Goal: Complete application form

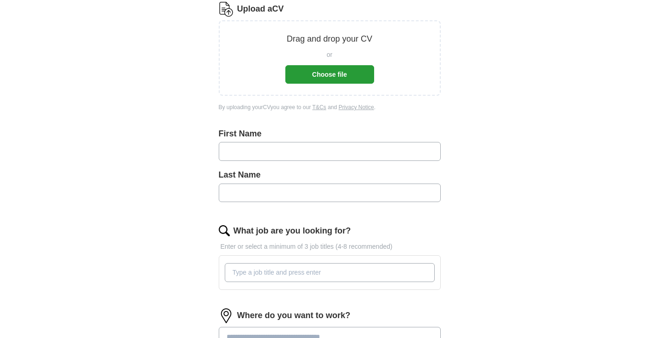
scroll to position [62, 0]
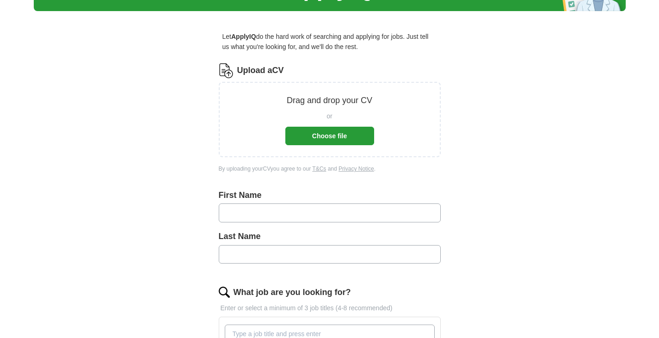
click at [334, 130] on button "Choose file" at bounding box center [330, 136] width 89 height 19
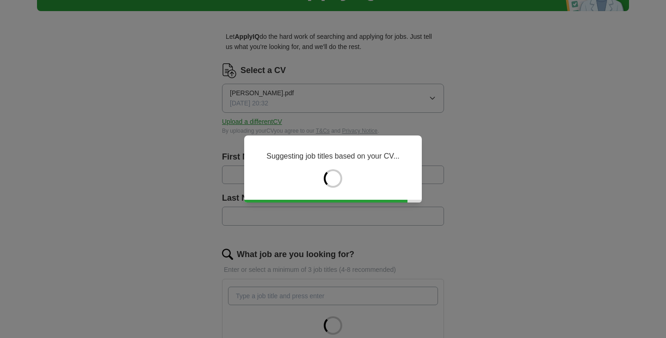
type input "******"
type input "***"
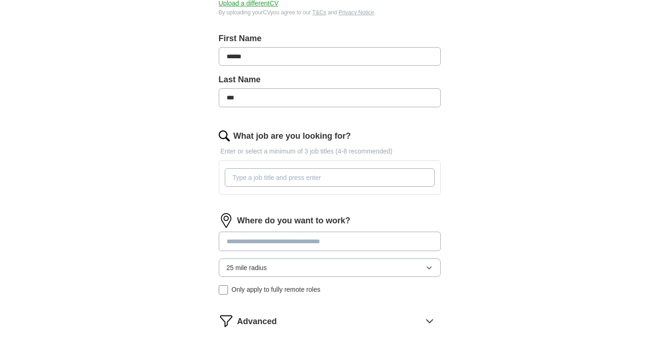
scroll to position [247, 0]
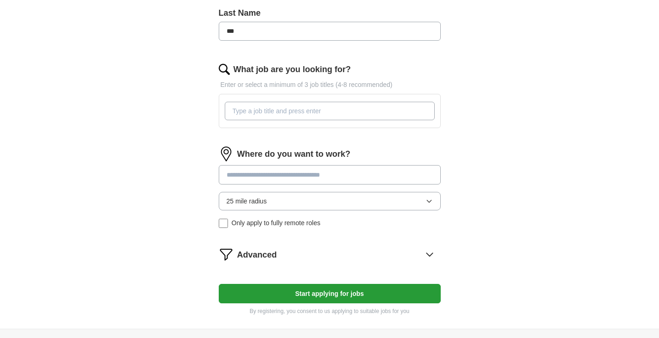
click at [313, 111] on input "What job are you looking for?" at bounding box center [330, 111] width 210 height 19
type input "data engineer"
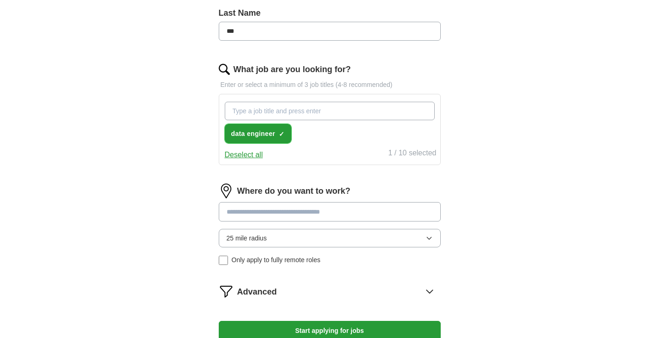
click at [257, 131] on span "data engineer" at bounding box center [253, 134] width 44 height 10
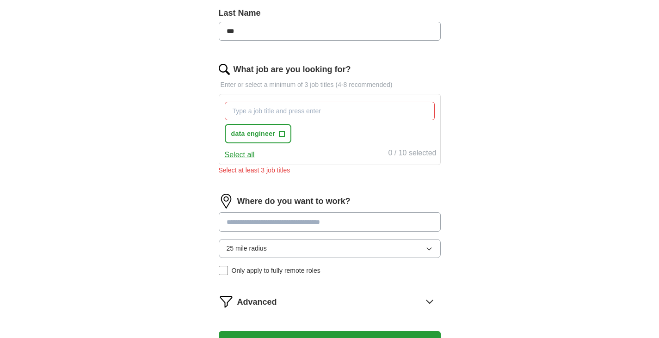
click at [321, 134] on div "data engineer +" at bounding box center [330, 123] width 214 height 50
click at [284, 137] on span "+" at bounding box center [283, 133] width 6 height 7
click at [352, 137] on div "data engineer ✓ ×" at bounding box center [330, 123] width 214 height 50
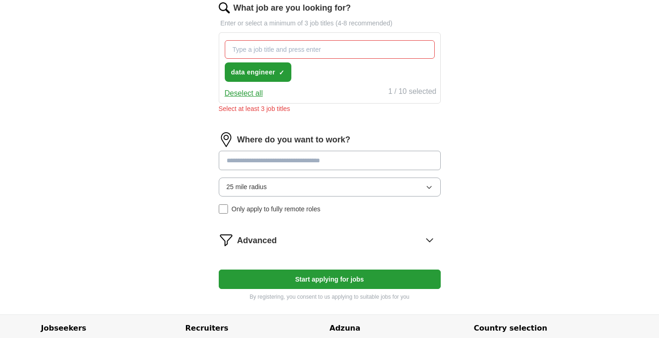
click at [336, 162] on input at bounding box center [330, 160] width 222 height 19
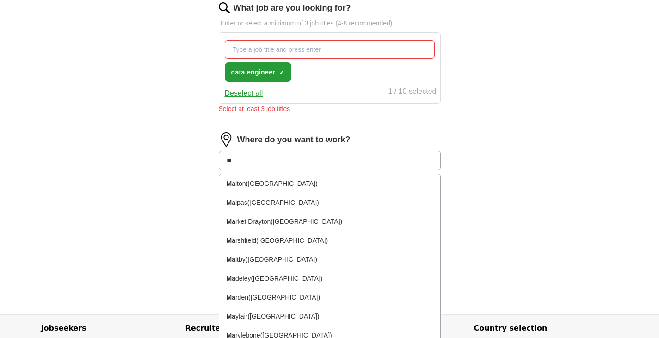
type input "***"
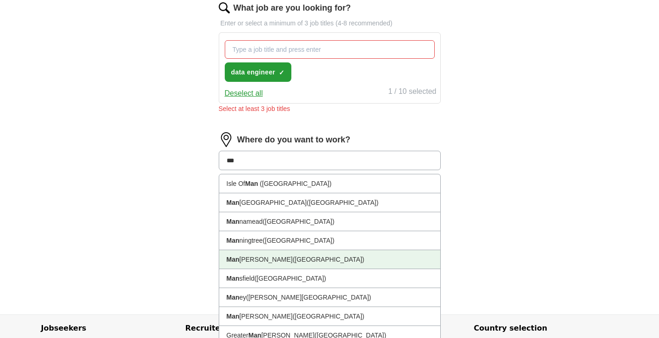
click at [312, 259] on span "([GEOGRAPHIC_DATA])" at bounding box center [329, 259] width 72 height 7
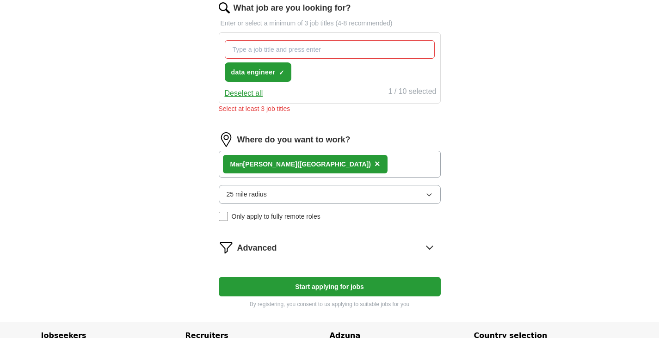
click at [375, 162] on div "Man [PERSON_NAME] ([GEOGRAPHIC_DATA]) ×" at bounding box center [330, 164] width 222 height 27
click at [382, 169] on div "Man [PERSON_NAME] ([GEOGRAPHIC_DATA]) ×" at bounding box center [330, 164] width 222 height 27
click at [326, 167] on div "Remote ([GEOGRAPHIC_DATA]) ×" at bounding box center [330, 164] width 222 height 27
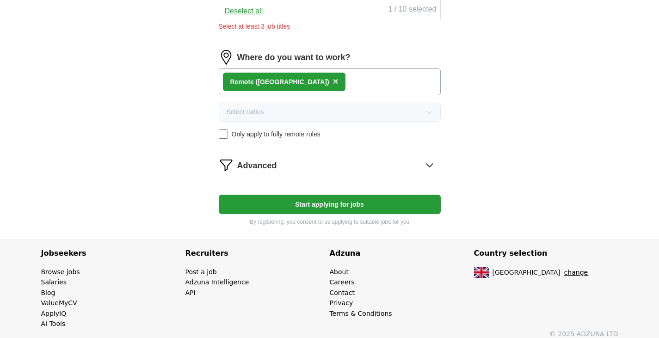
scroll to position [399, 0]
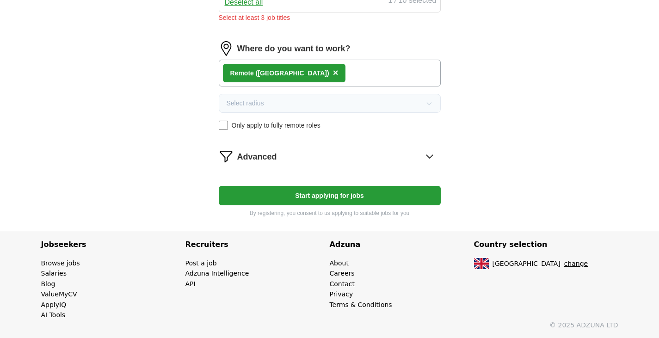
click at [335, 193] on button "Start applying for jobs" at bounding box center [330, 195] width 222 height 19
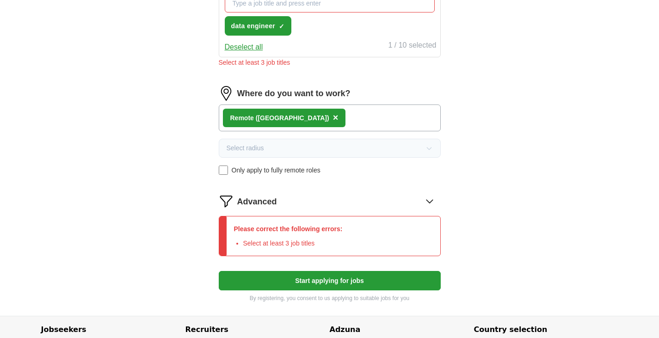
scroll to position [276, 0]
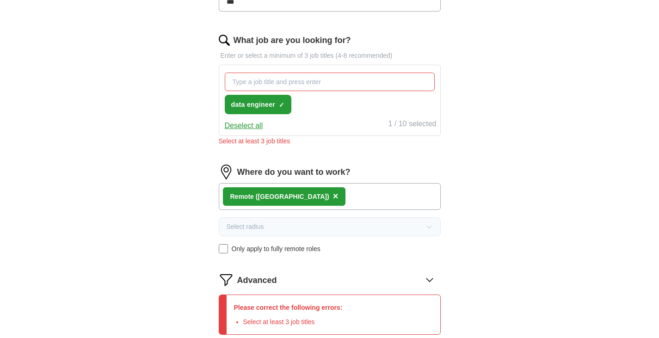
click at [324, 82] on input "What job are you looking for?" at bounding box center [330, 82] width 210 height 19
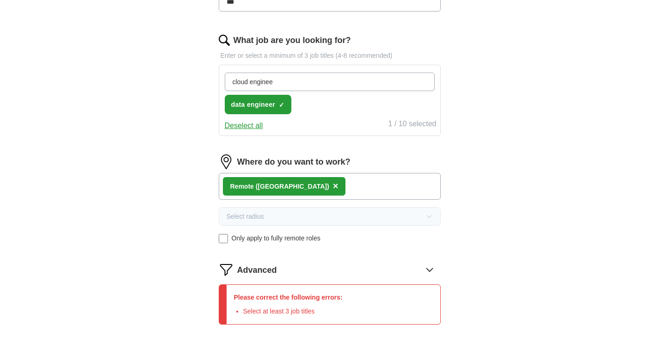
type input "cloud engineer"
type input "sql database"
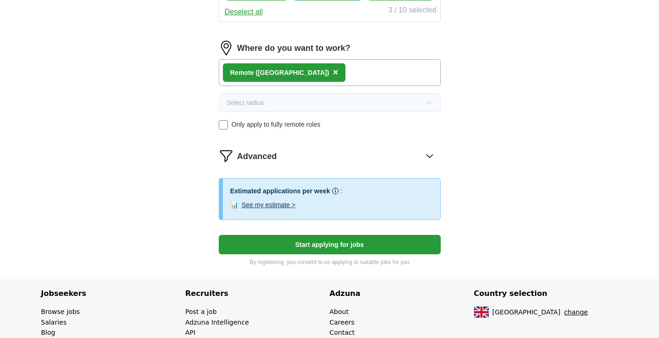
scroll to position [399, 0]
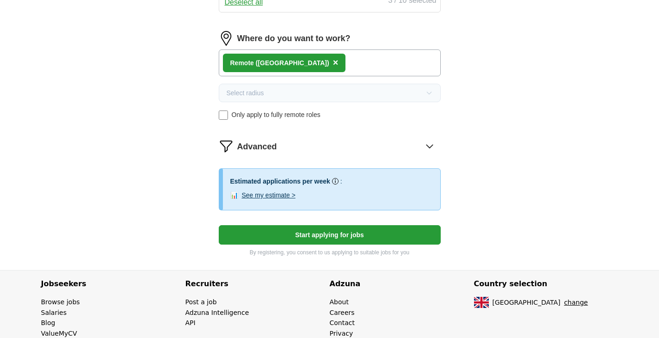
click at [281, 196] on button "See my estimate >" at bounding box center [269, 195] width 54 height 10
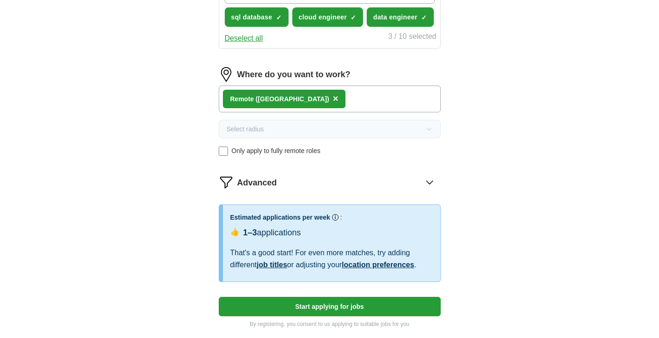
scroll to position [370, 0]
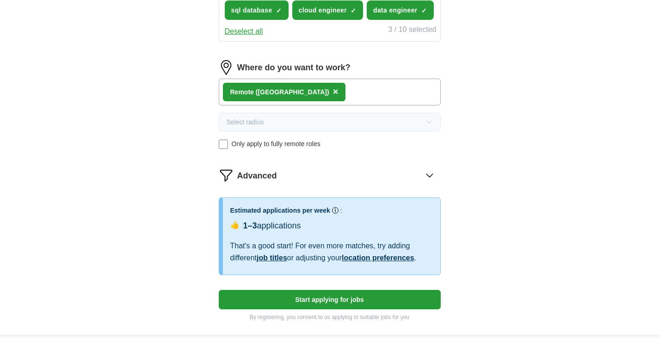
click at [323, 300] on button "Start applying for jobs" at bounding box center [330, 299] width 222 height 19
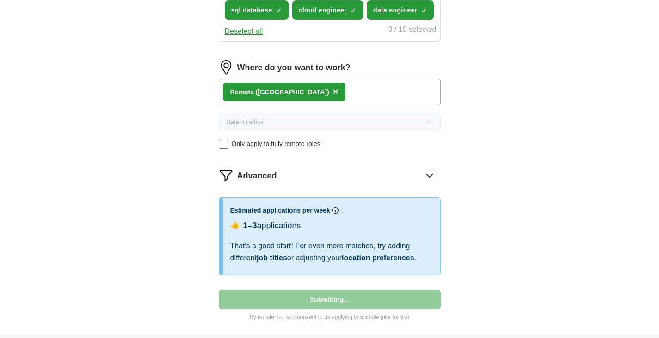
select select "**"
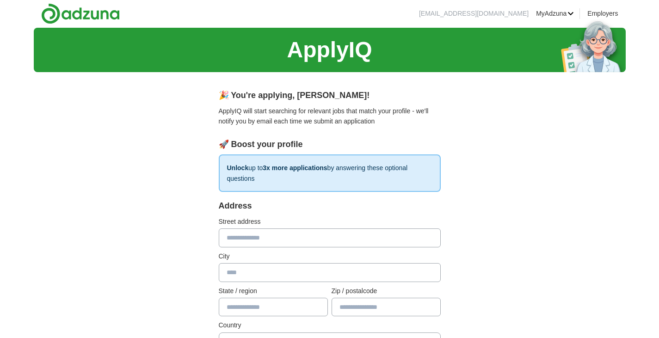
scroll to position [0, 0]
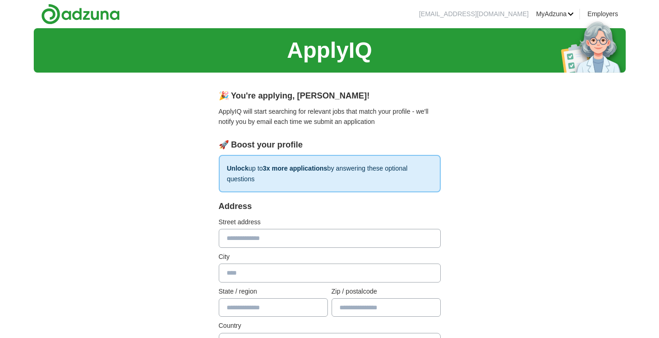
click at [357, 175] on p "Unlock up to 3x more applications by answering these optional questions" at bounding box center [330, 173] width 222 height 37
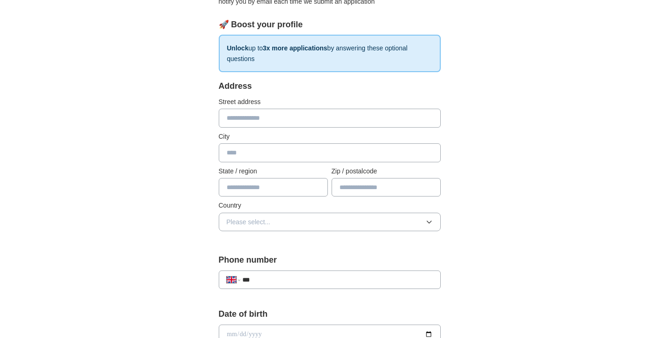
scroll to position [123, 0]
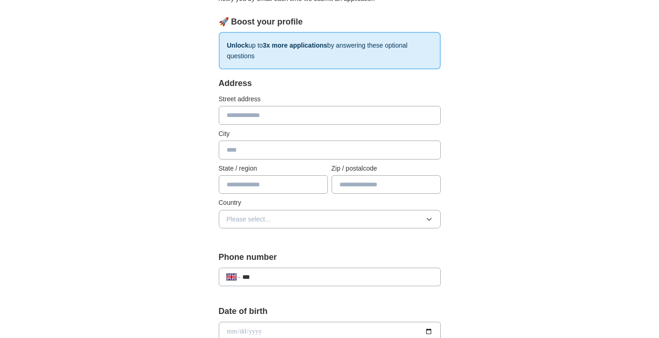
click at [305, 115] on input "text" at bounding box center [330, 115] width 222 height 19
type input "**********"
type input "*******"
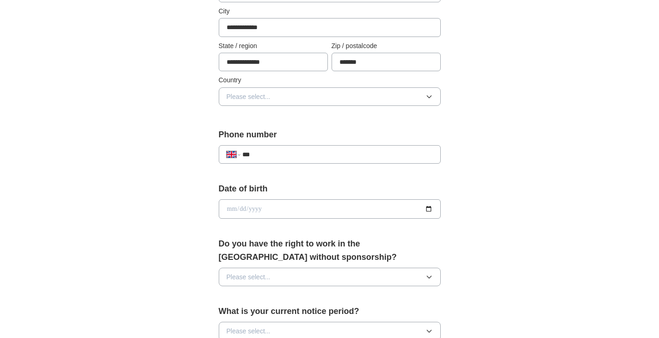
scroll to position [247, 0]
click at [327, 98] on button "Please select..." at bounding box center [330, 96] width 222 height 19
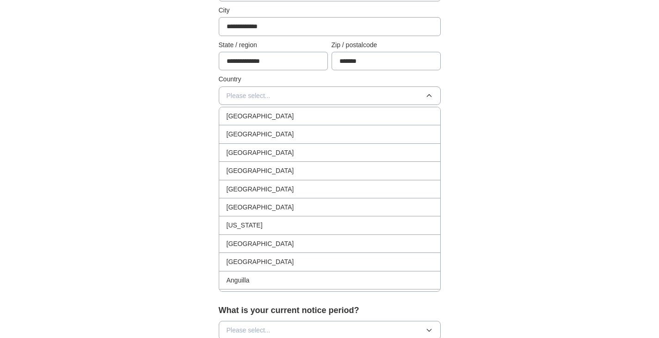
click at [304, 119] on div "[GEOGRAPHIC_DATA]" at bounding box center [330, 116] width 206 height 10
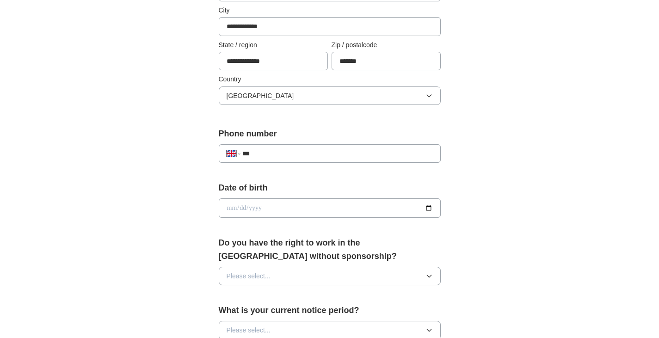
click at [329, 149] on input "***" at bounding box center [337, 154] width 190 height 10
type input "**********"
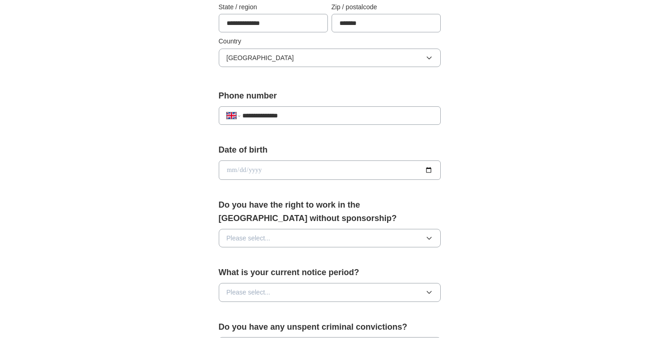
scroll to position [308, 0]
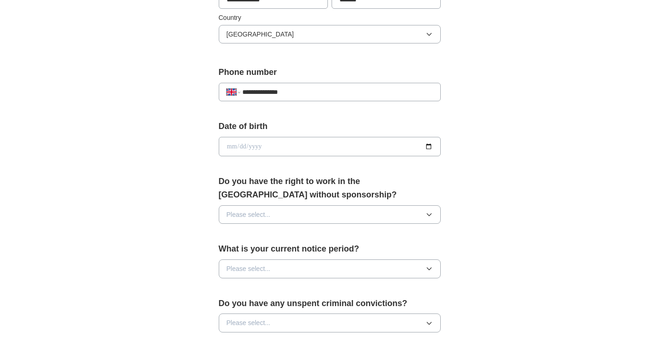
click at [324, 146] on input "date" at bounding box center [330, 146] width 222 height 19
type input "**********"
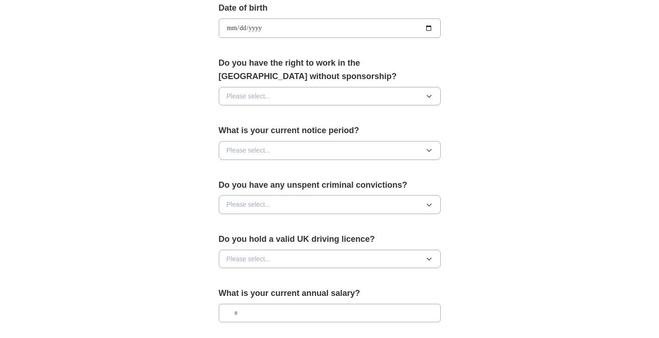
scroll to position [432, 0]
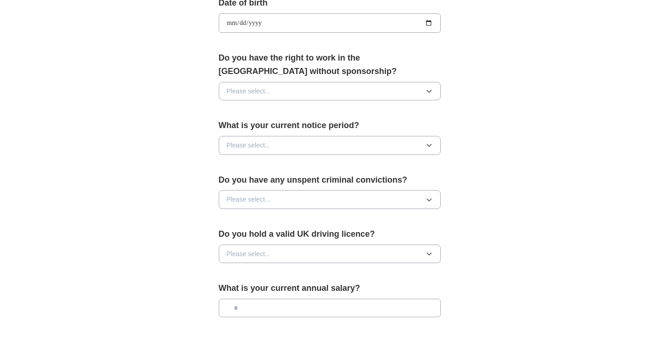
click at [272, 88] on button "Please select..." at bounding box center [330, 91] width 222 height 19
click at [249, 108] on div "Yes" at bounding box center [330, 111] width 206 height 10
click at [313, 145] on button "Please select..." at bounding box center [330, 145] width 222 height 19
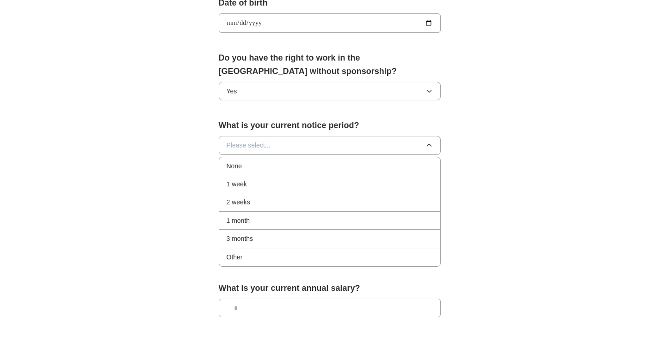
click at [289, 160] on li "None" at bounding box center [329, 166] width 221 height 18
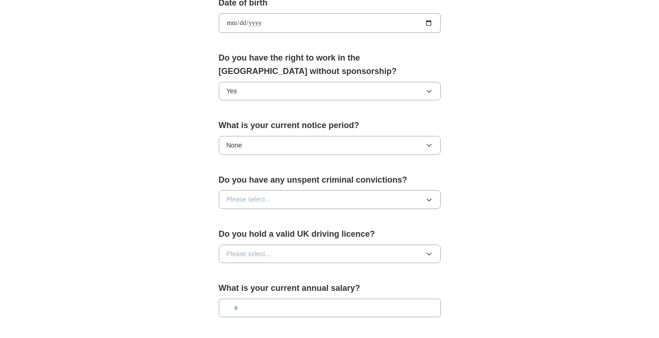
scroll to position [493, 0]
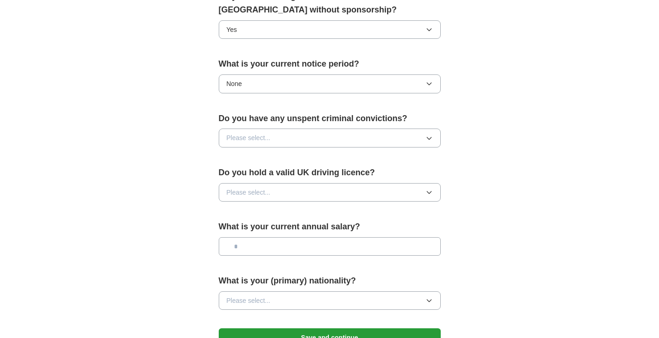
click at [316, 133] on button "Please select..." at bounding box center [330, 138] width 222 height 19
click at [272, 176] on div "No" at bounding box center [330, 177] width 206 height 10
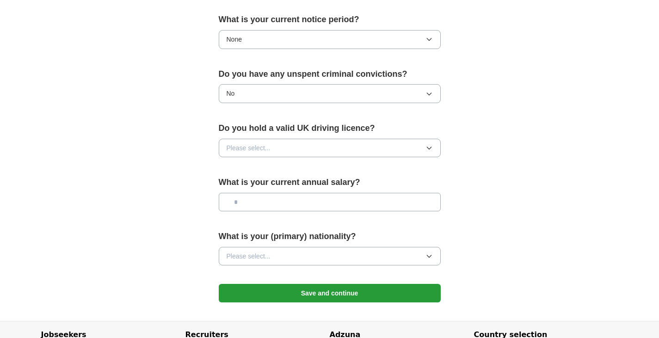
scroll to position [555, 0]
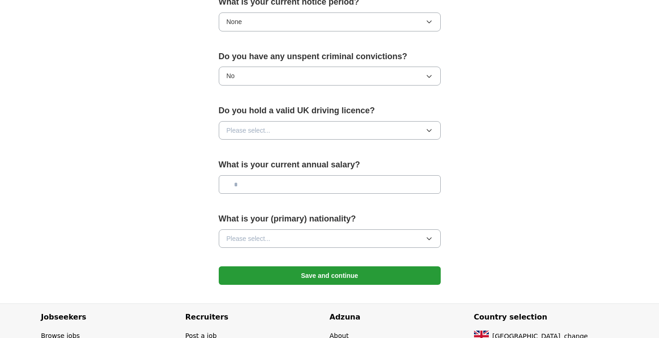
click at [287, 127] on button "Please select..." at bounding box center [330, 130] width 222 height 19
click at [261, 168] on div "No" at bounding box center [330, 169] width 206 height 10
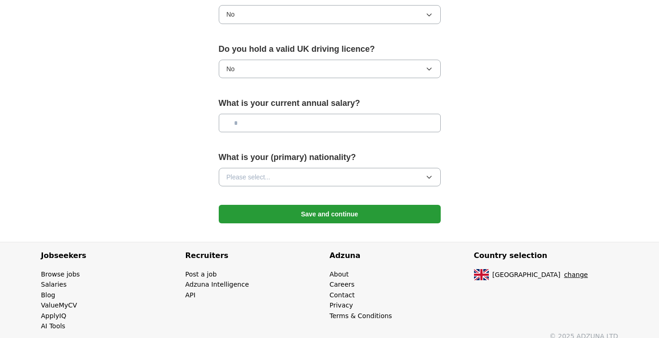
click at [270, 128] on input "text" at bounding box center [330, 123] width 222 height 19
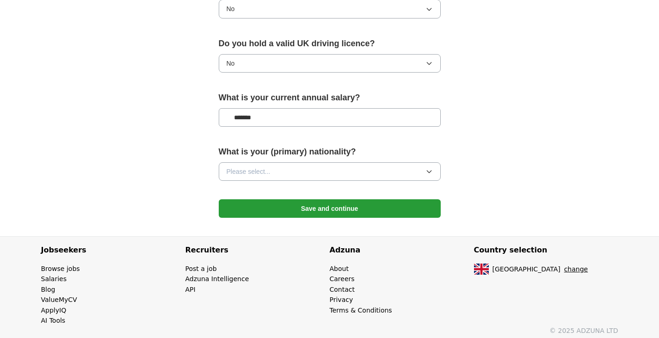
scroll to position [628, 0]
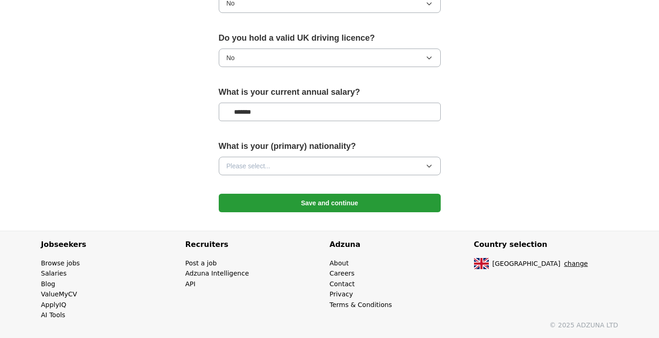
type input "*******"
click at [389, 157] on button "Please select..." at bounding box center [330, 166] width 222 height 19
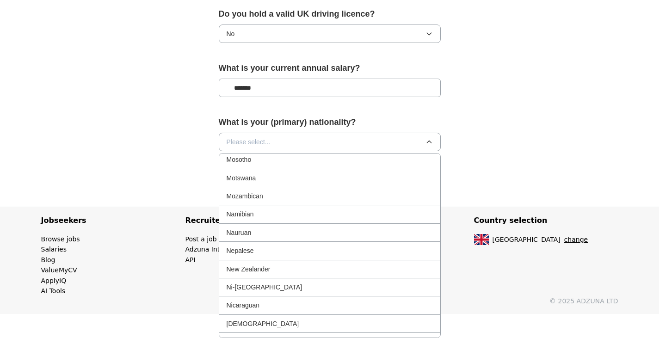
scroll to position [2221, 0]
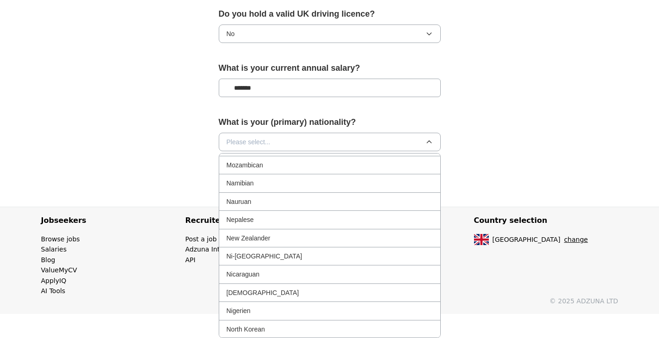
click at [275, 291] on div "[DEMOGRAPHIC_DATA]" at bounding box center [330, 293] width 206 height 10
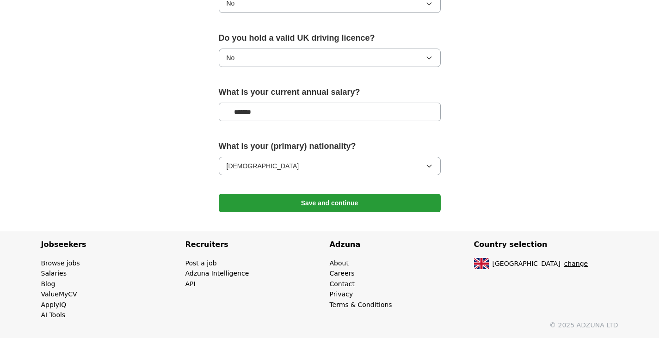
click at [361, 201] on button "Save and continue" at bounding box center [330, 203] width 222 height 19
